Goal: Information Seeking & Learning: Learn about a topic

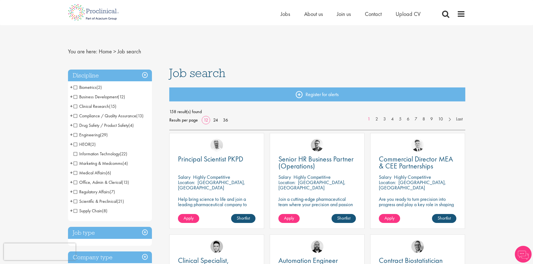
click at [76, 104] on span "Clinical Research" at bounding box center [92, 107] width 36 height 6
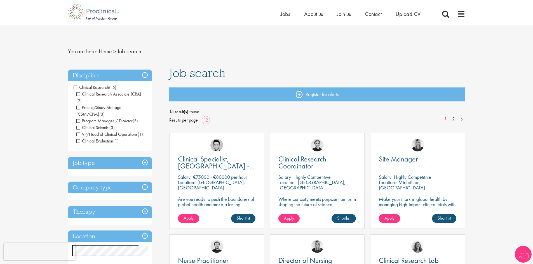
click at [90, 164] on div "Job type Permanent (6) Contract (9)" at bounding box center [110, 166] width 84 height 19
click at [92, 160] on h3 "Job type" at bounding box center [110, 163] width 84 height 12
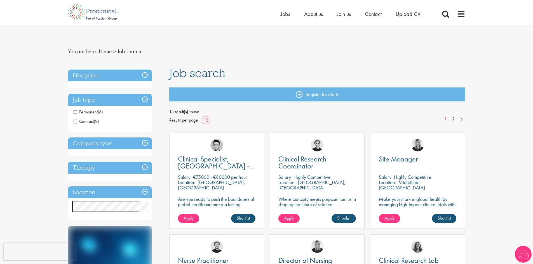
click at [75, 114] on span "Permanent" at bounding box center [86, 112] width 24 height 6
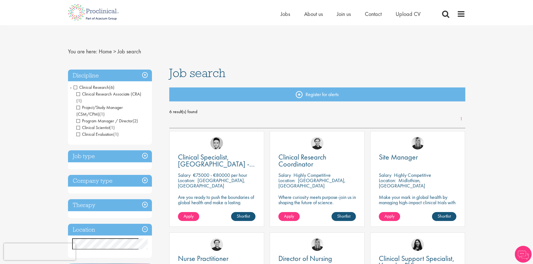
click at [98, 175] on h3 "Company type" at bounding box center [110, 181] width 84 height 12
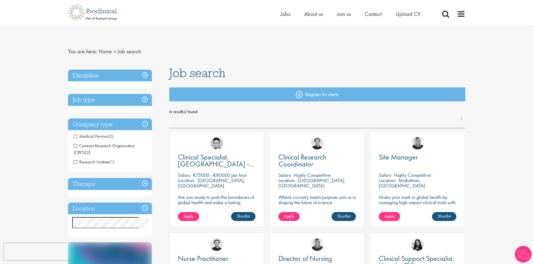
click at [107, 125] on h3 "Company type" at bounding box center [110, 125] width 84 height 12
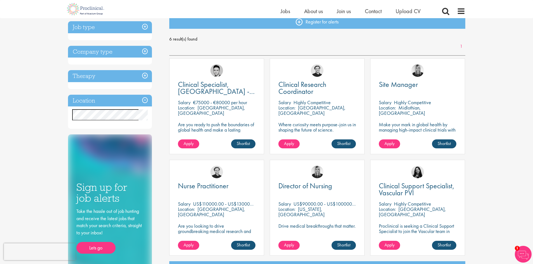
scroll to position [56, 0]
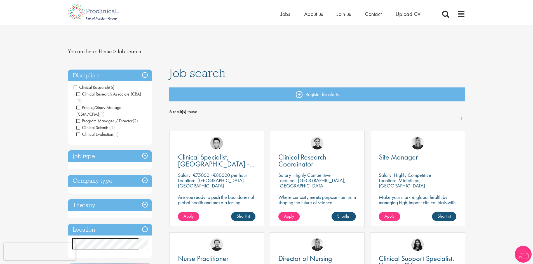
click at [76, 87] on span "Clinical Research" at bounding box center [92, 88] width 36 height 6
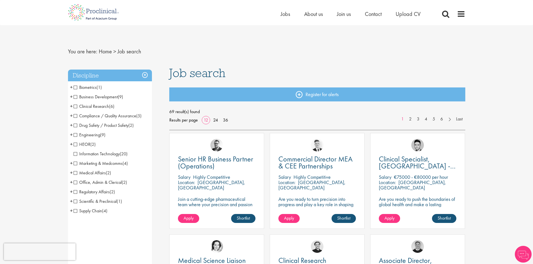
click at [92, 76] on h3 "Discipline" at bounding box center [110, 76] width 84 height 12
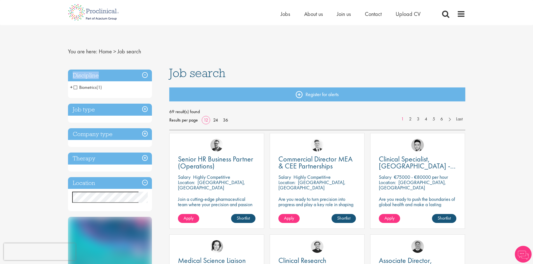
click at [92, 76] on h3 "Discipline" at bounding box center [110, 76] width 84 height 12
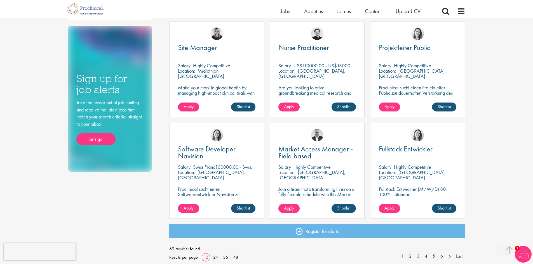
scroll to position [336, 0]
